Goal: Transaction & Acquisition: Purchase product/service

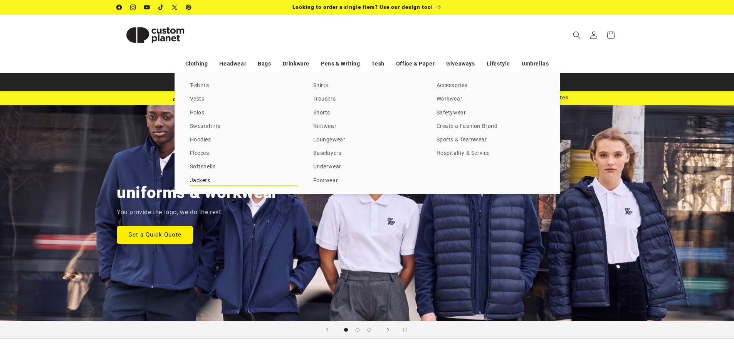
click at [207, 181] on link "Jackets" at bounding box center [244, 181] width 108 height 10
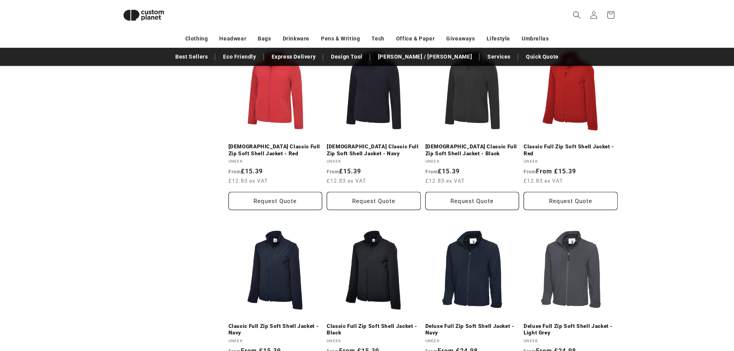
scroll to position [760, 0]
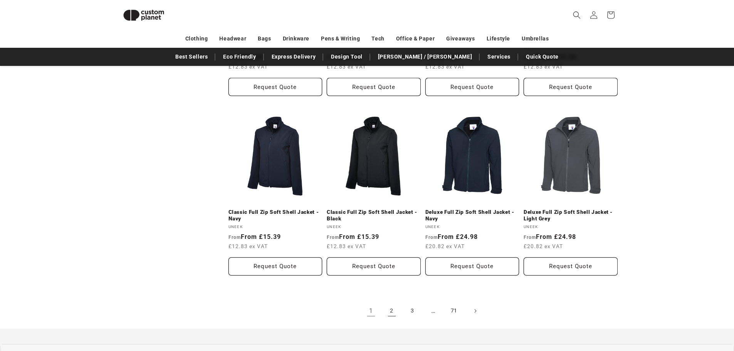
click at [395, 302] on link "2" at bounding box center [391, 310] width 17 height 17
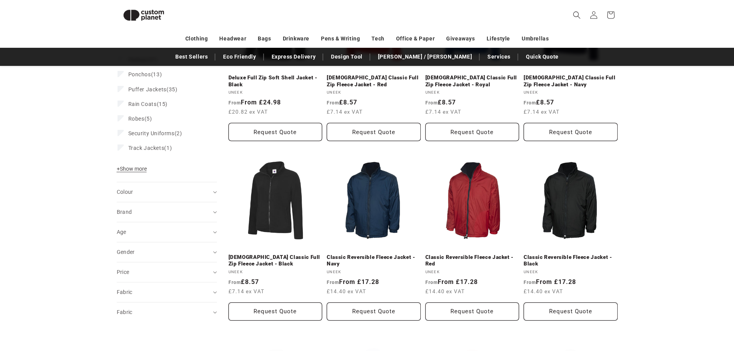
scroll to position [182, 0]
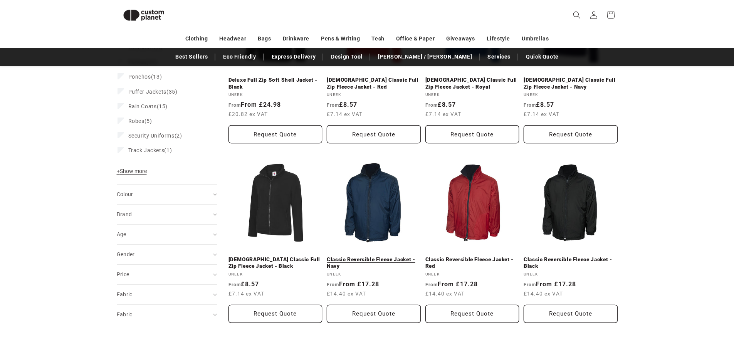
click at [387, 256] on link "Classic Reversible Fleece Jacket - Navy" at bounding box center [374, 262] width 94 height 13
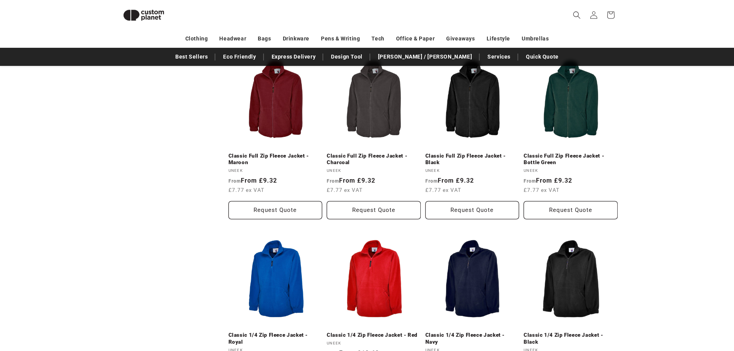
scroll to position [836, 0]
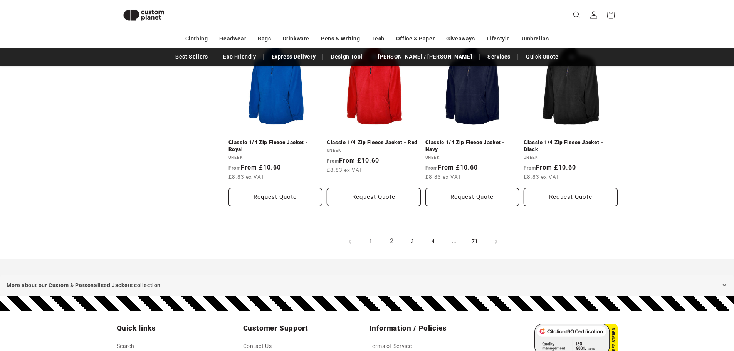
click at [417, 241] on link "3" at bounding box center [412, 241] width 17 height 17
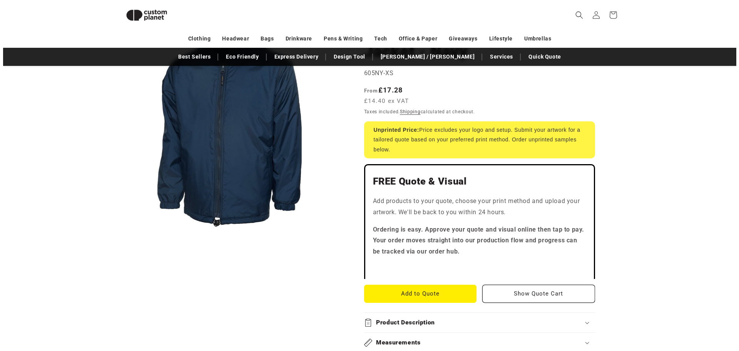
scroll to position [105, 0]
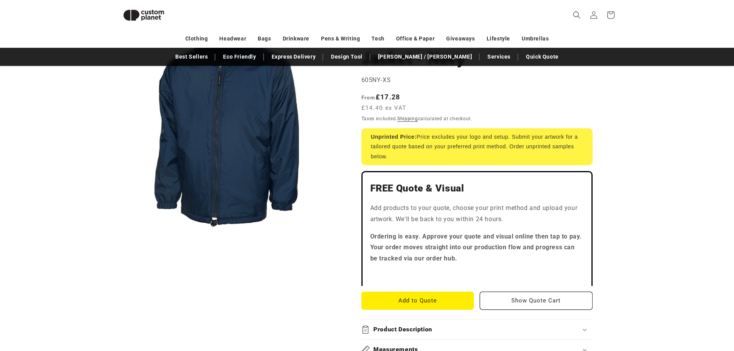
click at [117, 237] on button "Open media 1 in modal" at bounding box center [117, 237] width 0 height 0
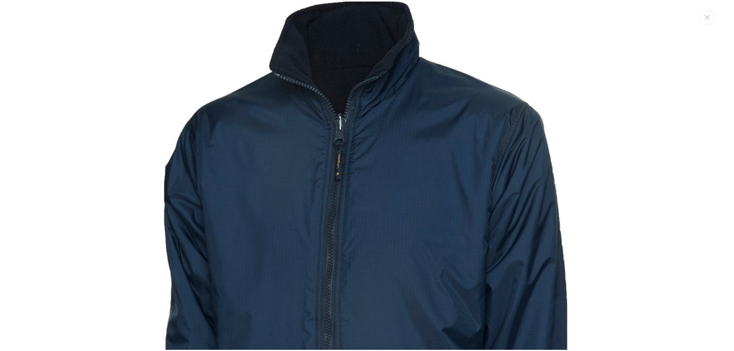
scroll to position [0, 0]
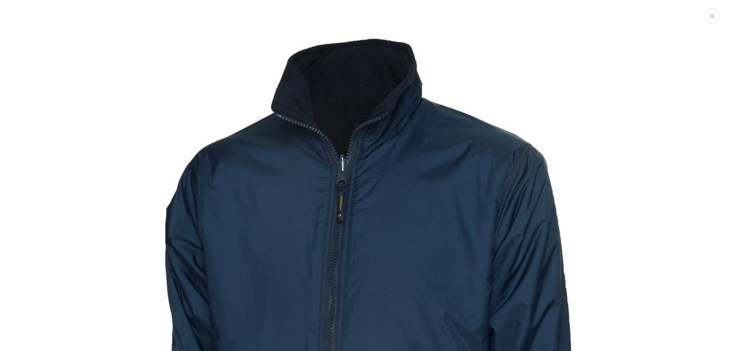
click at [709, 16] on button "Close" at bounding box center [712, 15] width 15 height 15
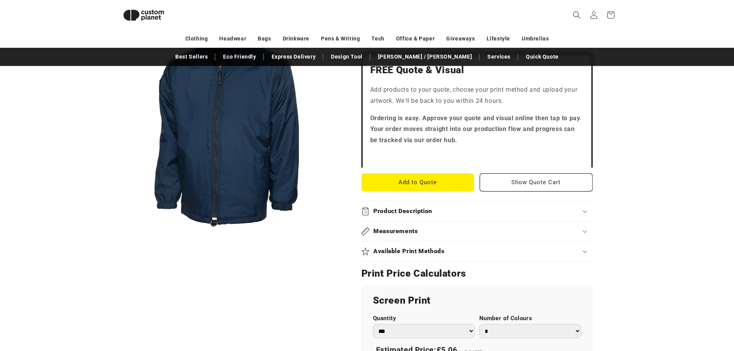
scroll to position [221, 0]
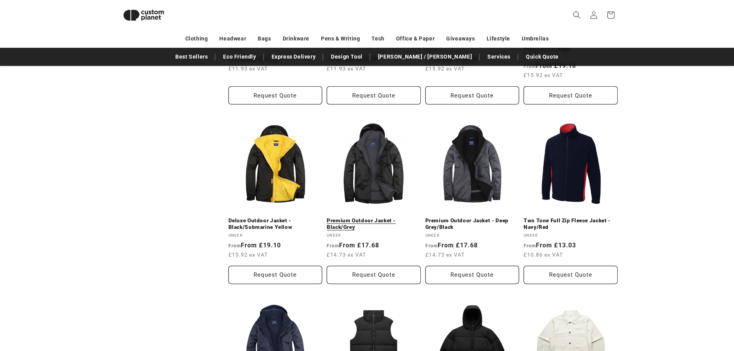
scroll to position [567, 0]
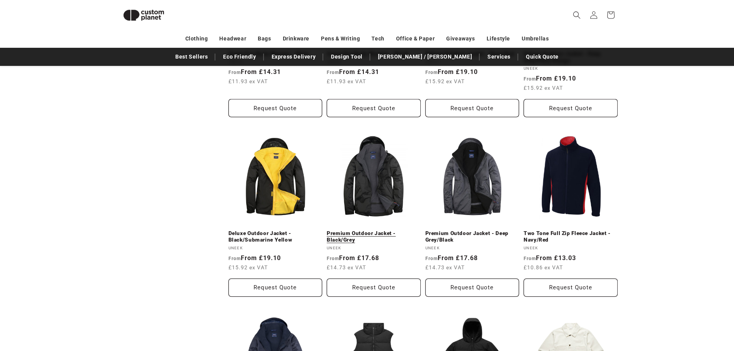
click at [377, 230] on link "Premium Outdoor Jacket - Black/Grey" at bounding box center [374, 236] width 94 height 13
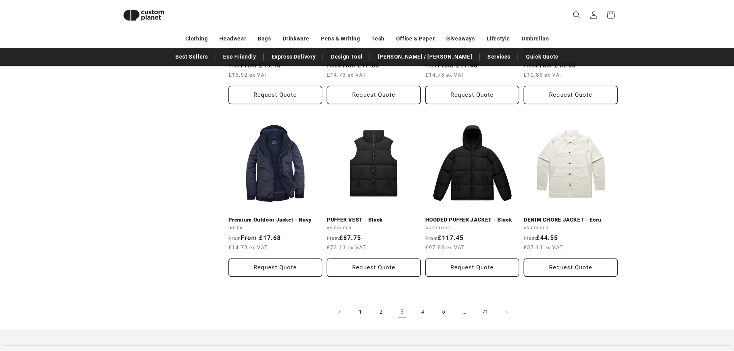
scroll to position [798, 0]
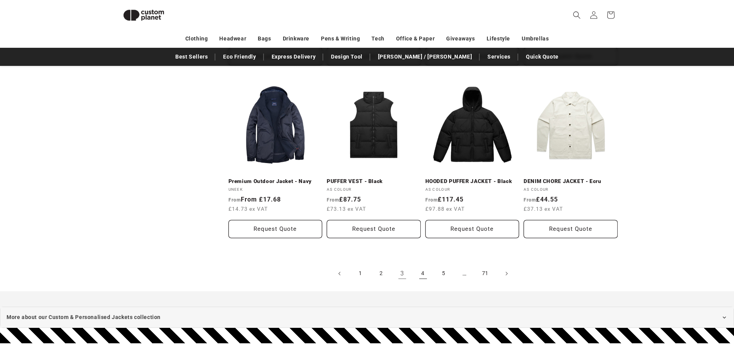
click at [425, 274] on link "4" at bounding box center [422, 273] width 17 height 17
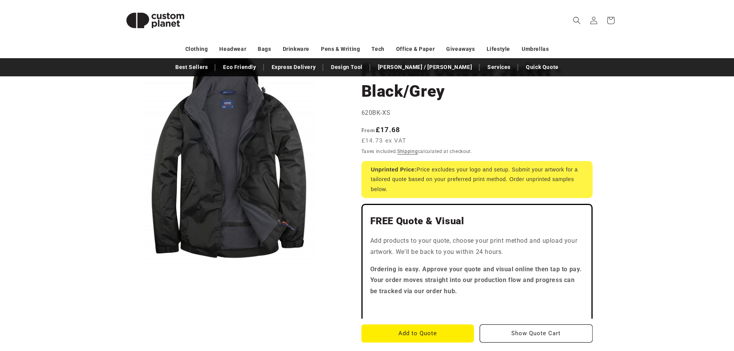
click at [117, 267] on button "Open media 1 in modal" at bounding box center [117, 267] width 0 height 0
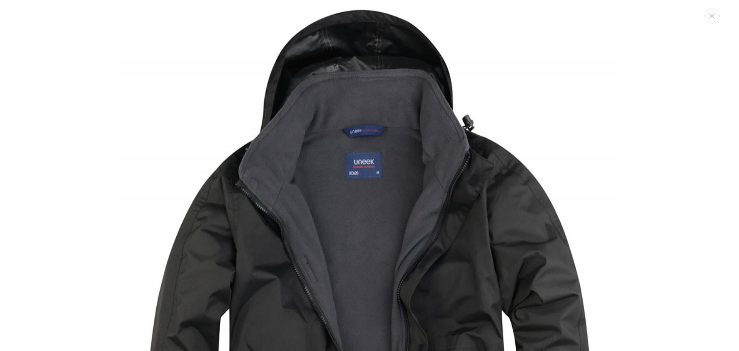
scroll to position [3, 0]
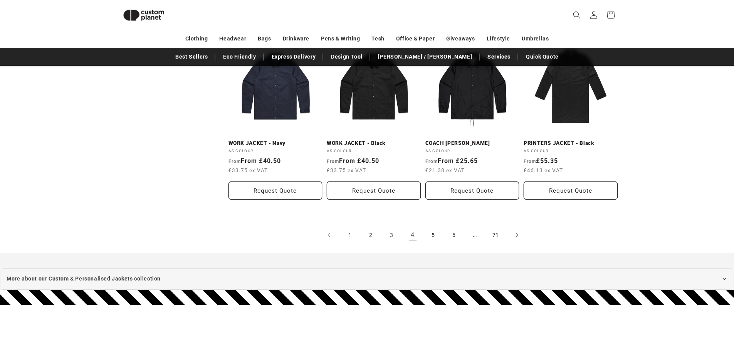
scroll to position [837, 0]
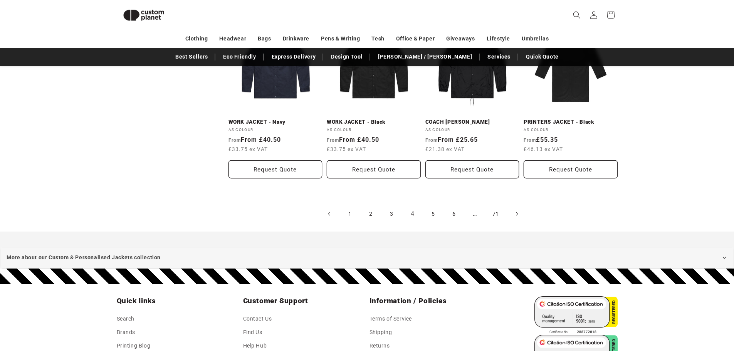
click at [436, 220] on link "5" at bounding box center [433, 213] width 17 height 17
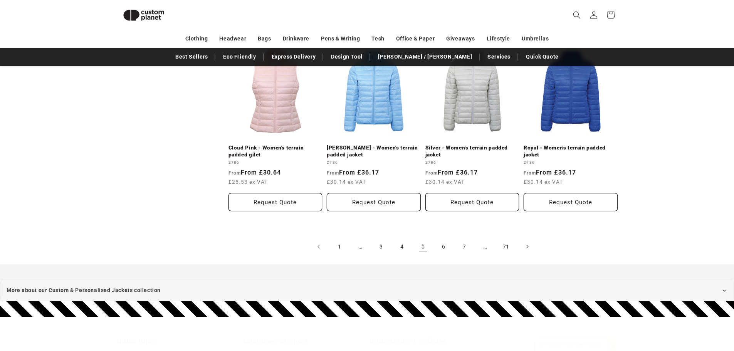
scroll to position [837, 0]
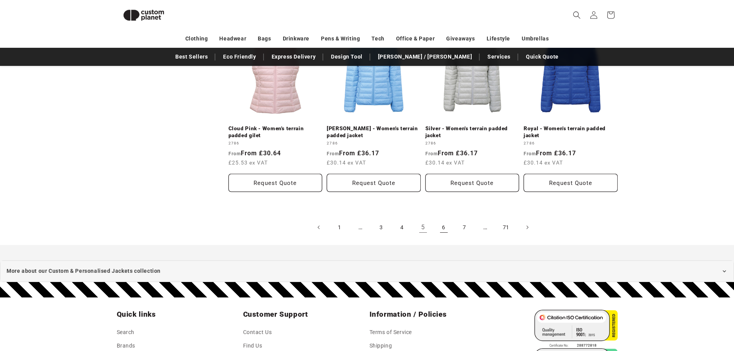
click at [446, 236] on link "6" at bounding box center [443, 227] width 17 height 17
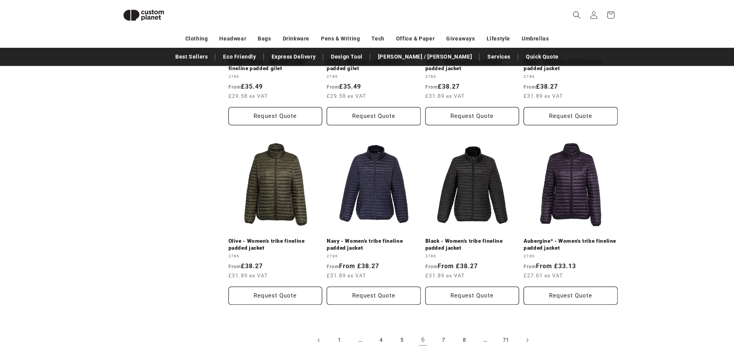
scroll to position [760, 0]
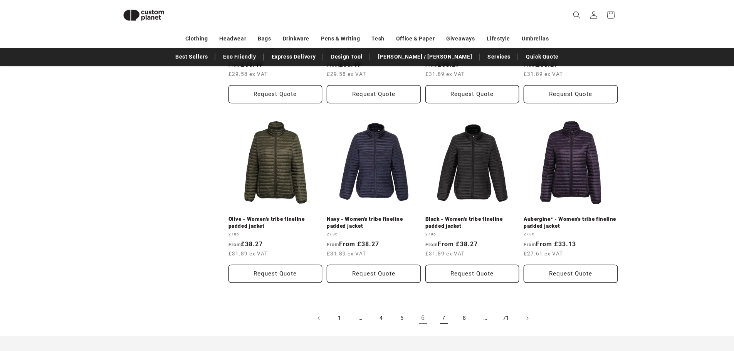
click at [444, 318] on link "7" at bounding box center [443, 318] width 17 height 17
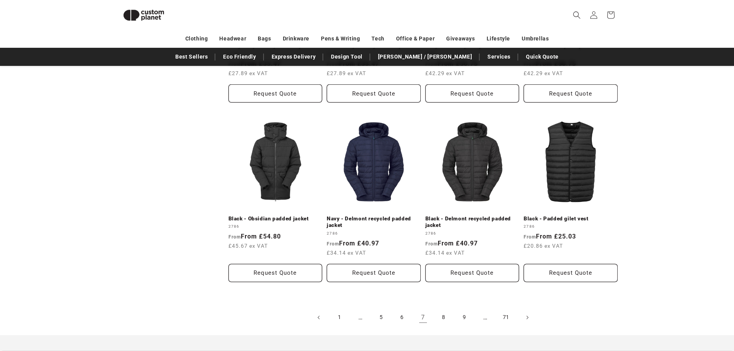
scroll to position [760, 0]
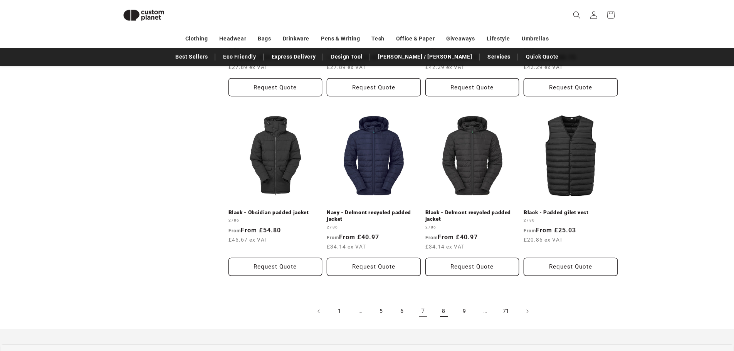
click at [448, 319] on link "8" at bounding box center [443, 311] width 17 height 17
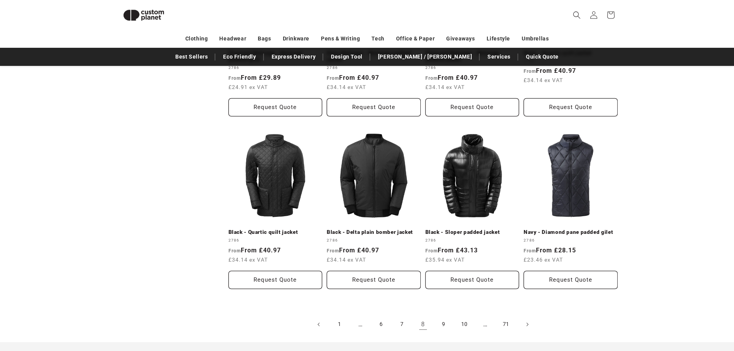
scroll to position [760, 0]
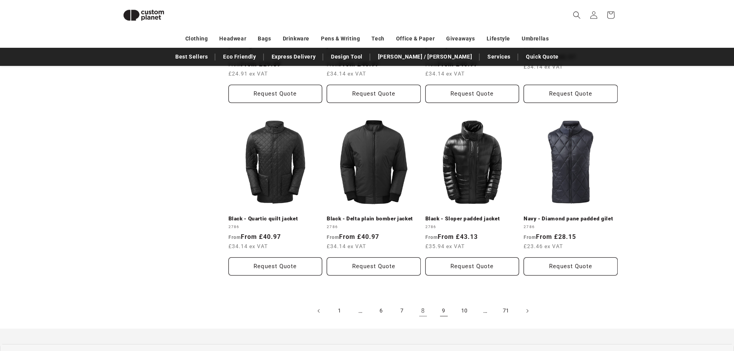
click at [441, 311] on link "9" at bounding box center [443, 310] width 17 height 17
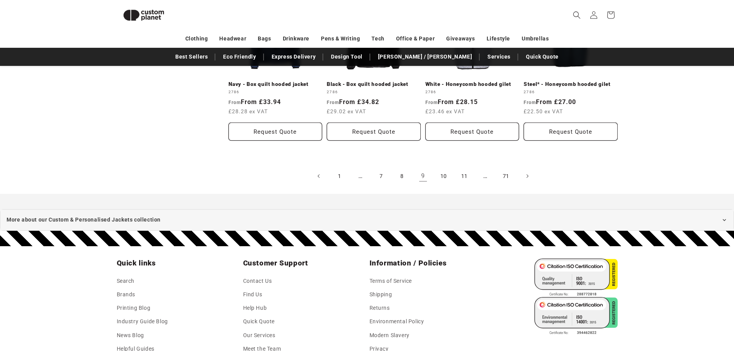
scroll to position [876, 0]
